Goal: Task Accomplishment & Management: Use online tool/utility

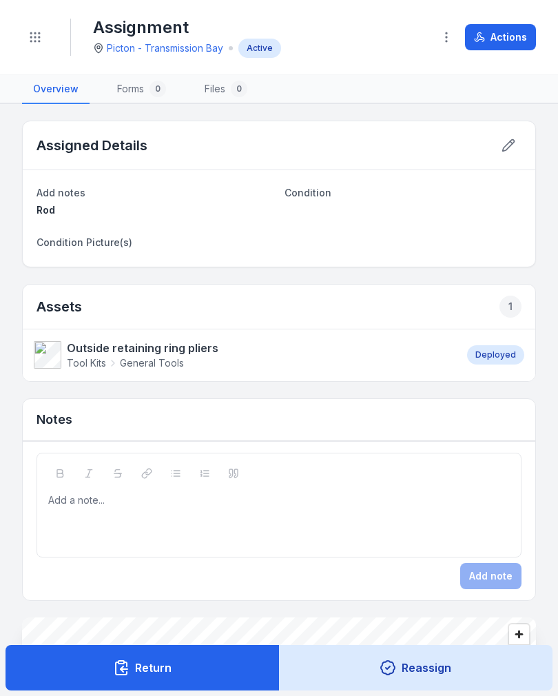
click at [43, 43] on button "Toggle Navigation" at bounding box center [35, 37] width 26 height 26
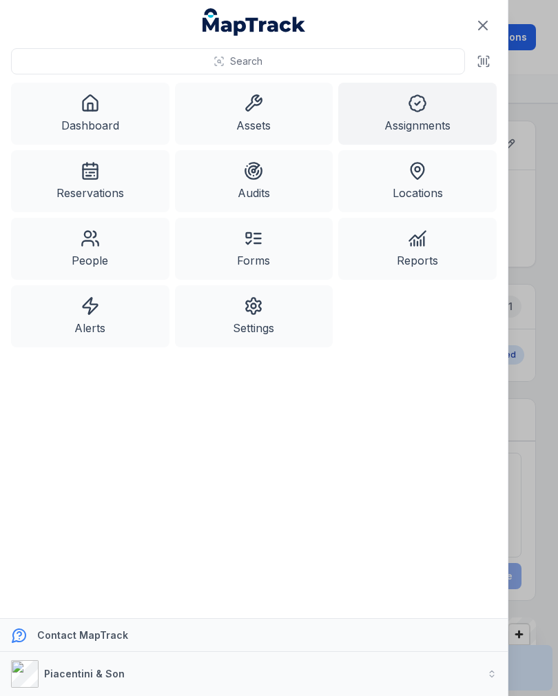
click at [274, 114] on link "Assets" at bounding box center [254, 114] width 159 height 62
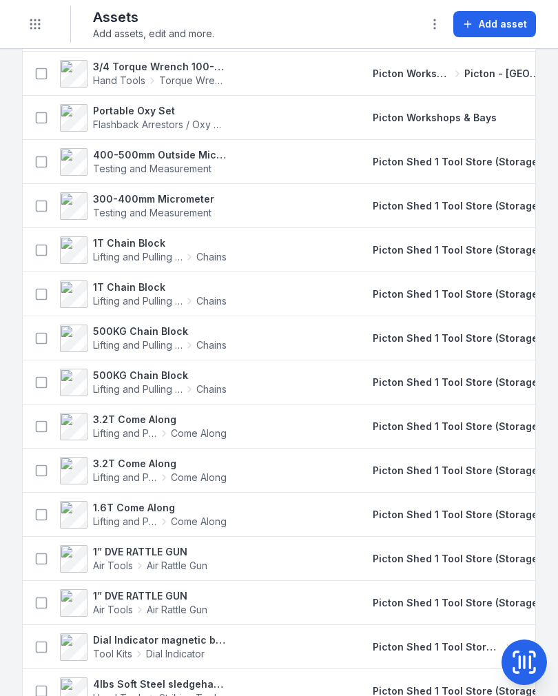
scroll to position [1593, 0]
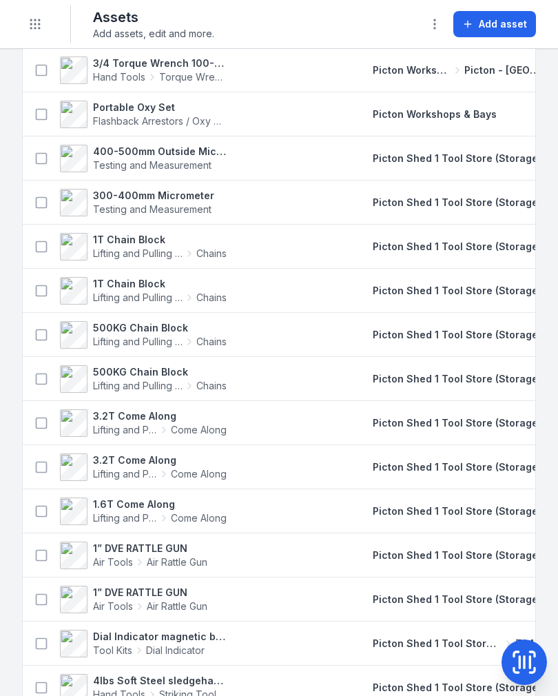
click at [38, 26] on icon "Toggle navigation" at bounding box center [35, 24] width 14 height 14
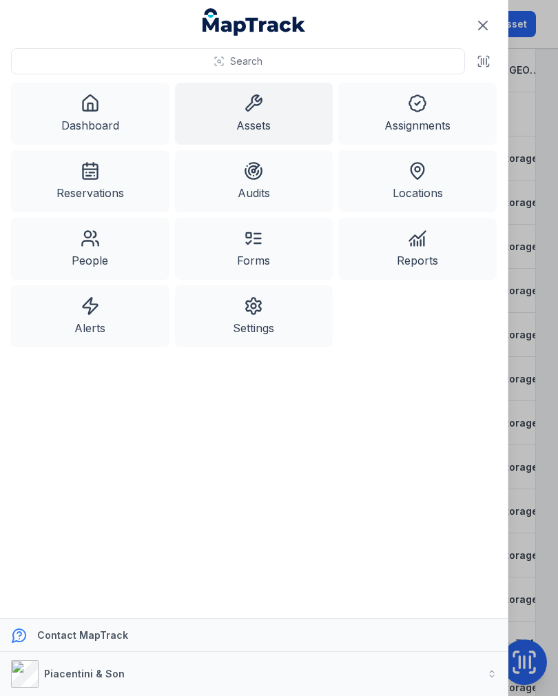
click at [97, 186] on link "Reservations" at bounding box center [90, 181] width 159 height 62
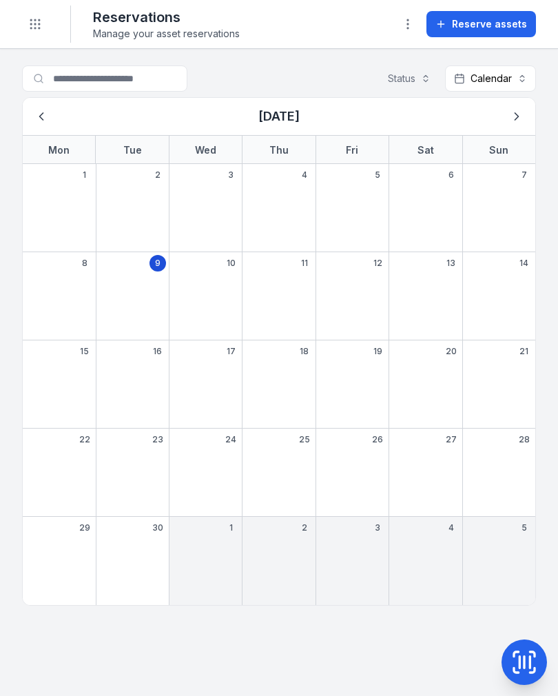
click at [45, 28] on button "Toggle Navigation" at bounding box center [35, 24] width 26 height 26
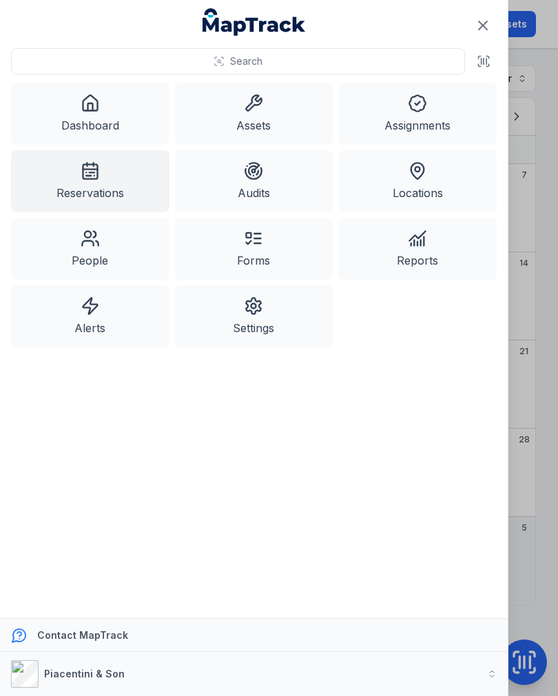
click at [105, 105] on link "Dashboard" at bounding box center [90, 114] width 159 height 62
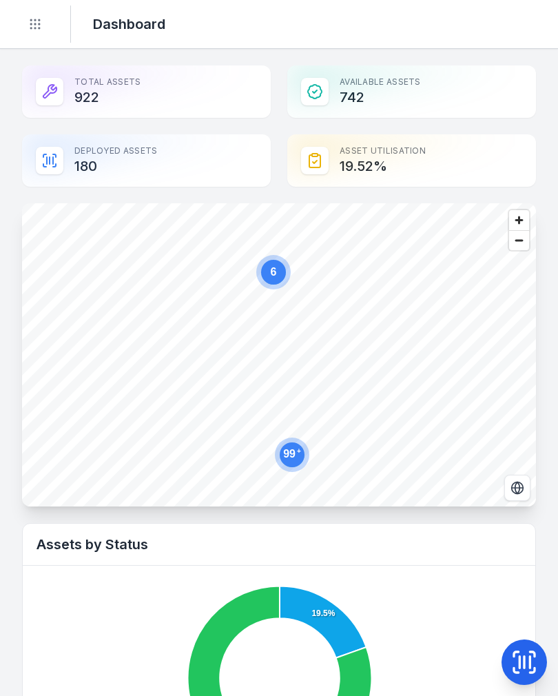
click at [45, 20] on button "Toggle Navigation" at bounding box center [35, 24] width 26 height 26
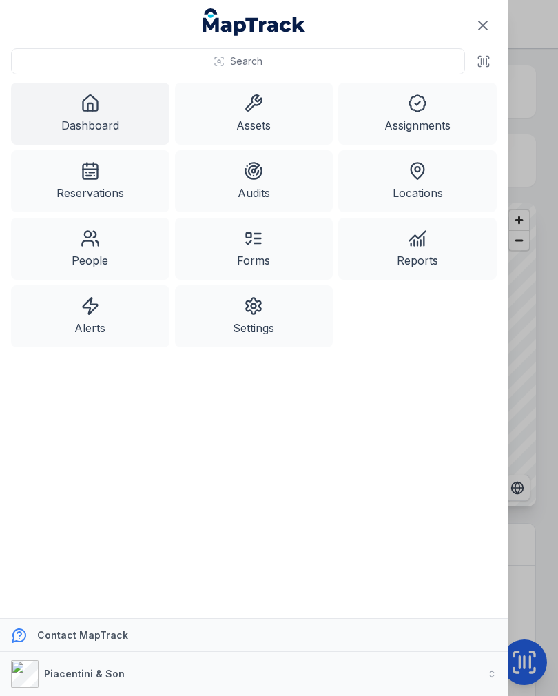
click at [267, 130] on link "Assets" at bounding box center [254, 114] width 159 height 62
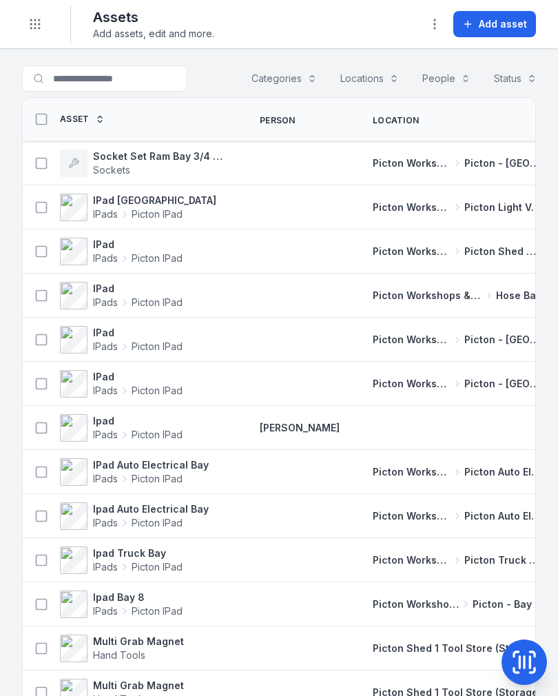
click at [534, 651] on icon at bounding box center [525, 663] width 28 height 28
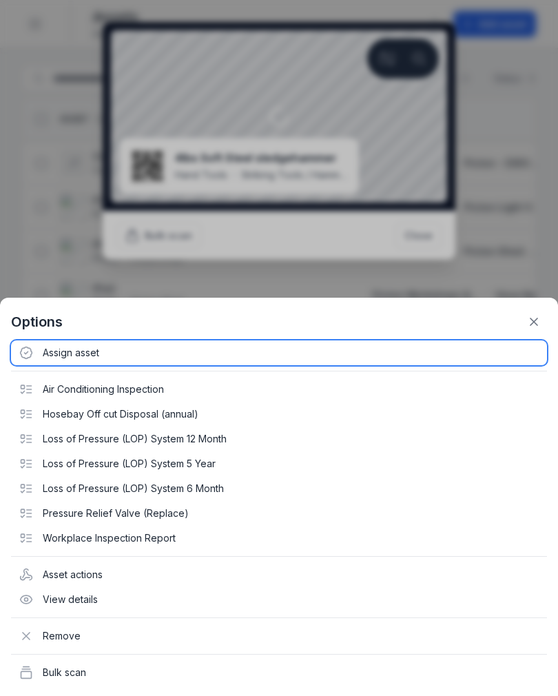
click at [67, 357] on div "Assign asset" at bounding box center [279, 353] width 536 height 25
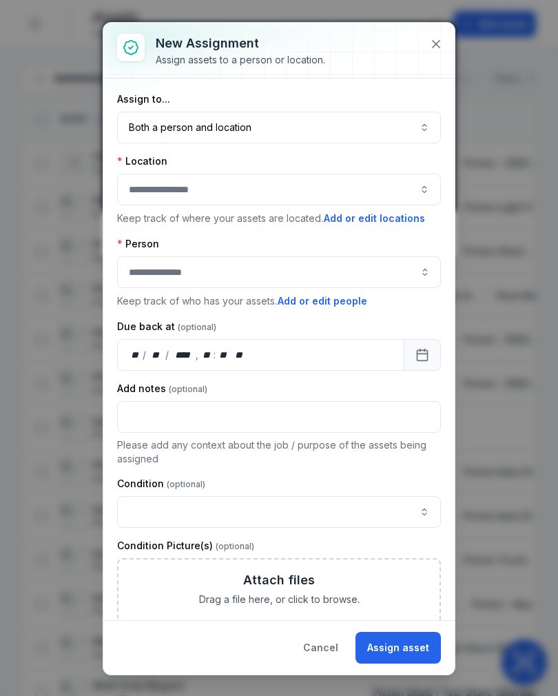
click at [170, 127] on button "Both a person and location ****" at bounding box center [279, 128] width 324 height 32
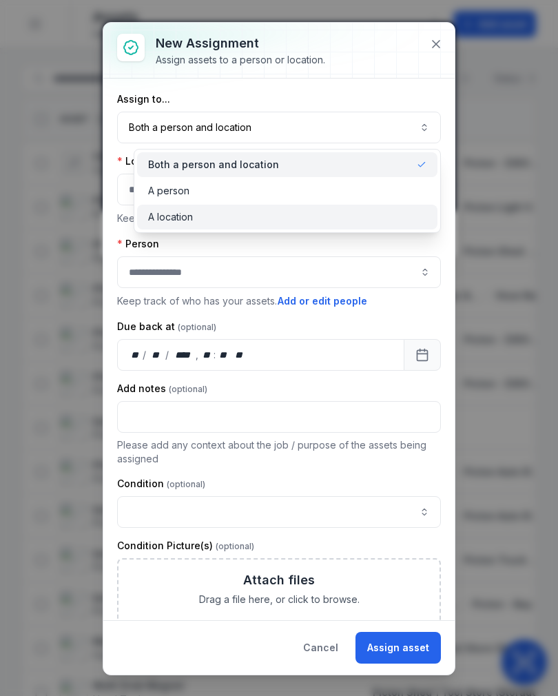
click at [162, 219] on span "A location" at bounding box center [170, 217] width 45 height 14
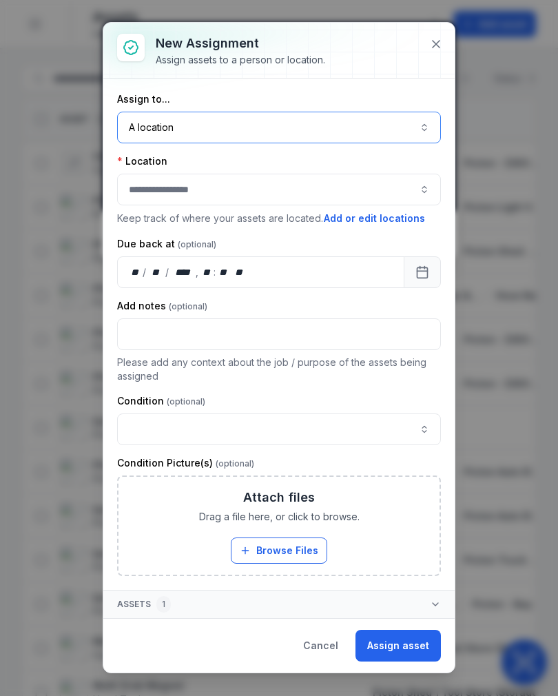
click at [350, 188] on button "button" at bounding box center [279, 190] width 324 height 32
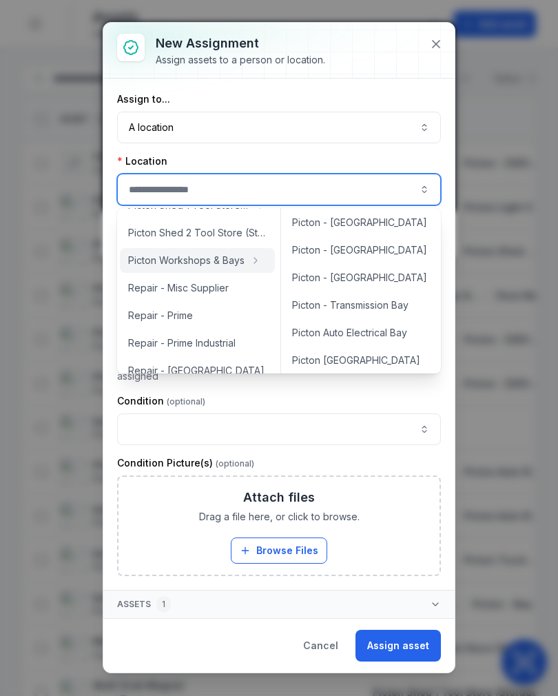
scroll to position [304, 0]
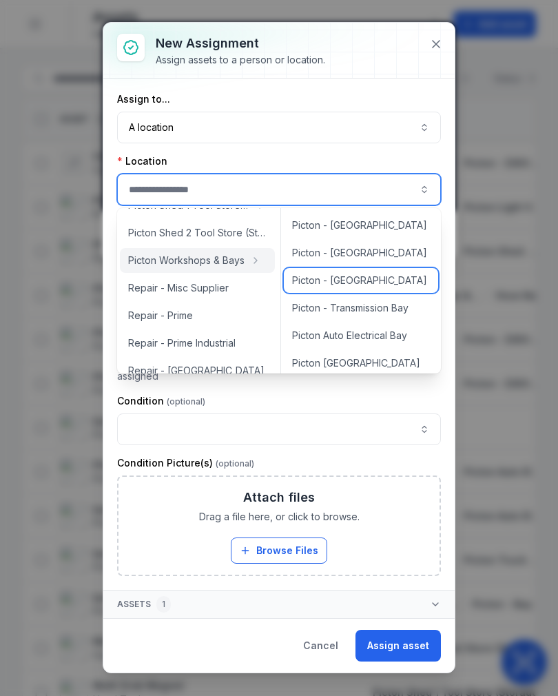
click at [367, 282] on span "Picton - [GEOGRAPHIC_DATA]" at bounding box center [359, 281] width 135 height 14
type input "**********"
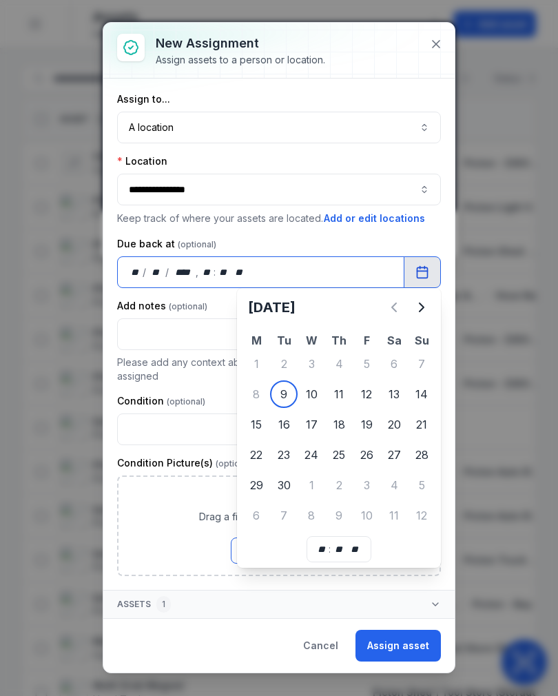
click at [296, 397] on div "Condition" at bounding box center [279, 401] width 324 height 14
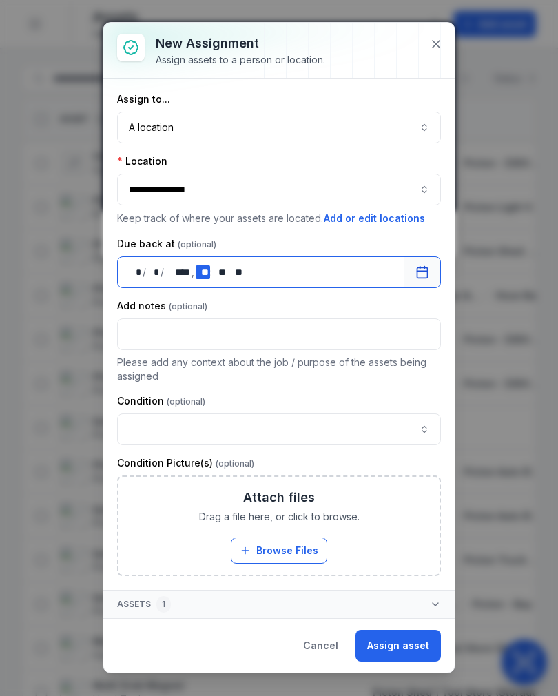
click at [205, 267] on div "** **" at bounding box center [203, 272] width 14 height 14
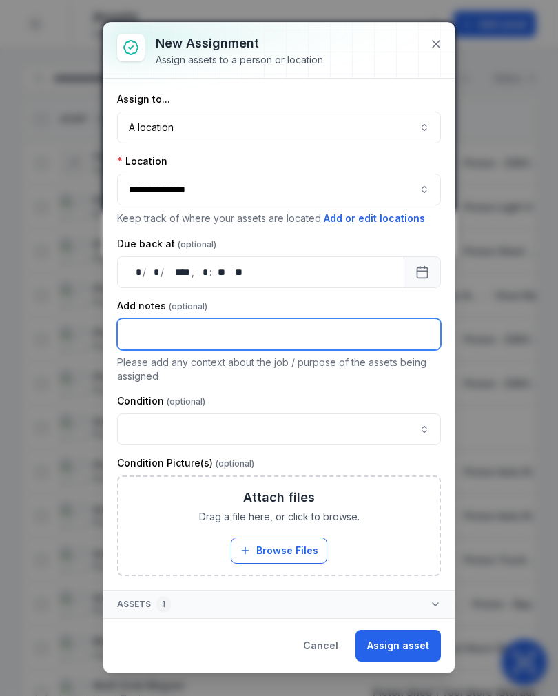
click at [363, 340] on input "text" at bounding box center [279, 335] width 324 height 32
type input "*****"
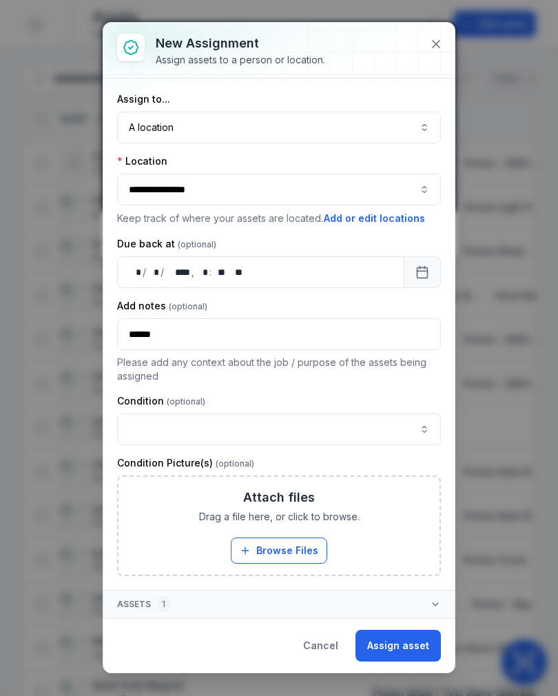
click at [423, 638] on button "Assign asset" at bounding box center [398, 646] width 85 height 32
